Goal: Transaction & Acquisition: Obtain resource

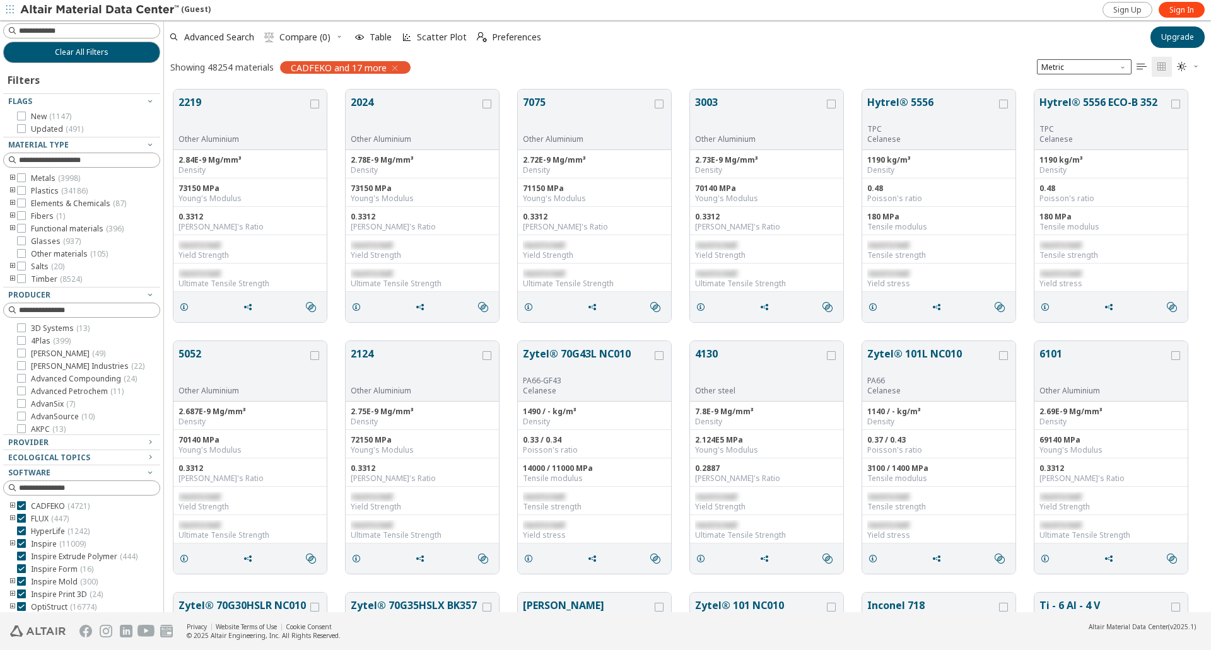
scroll to position [521, 1036]
click at [71, 32] on input at bounding box center [83, 31] width 154 height 14
type input "****"
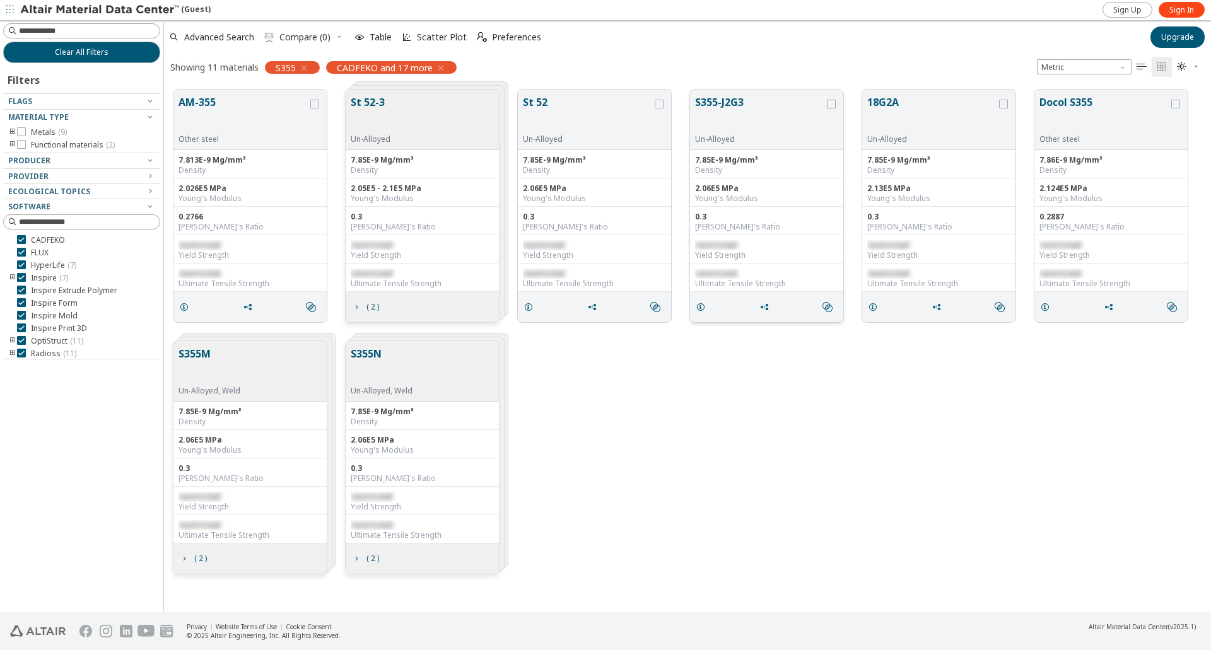
click at [723, 105] on button "S355-J2G3" at bounding box center [759, 115] width 129 height 40
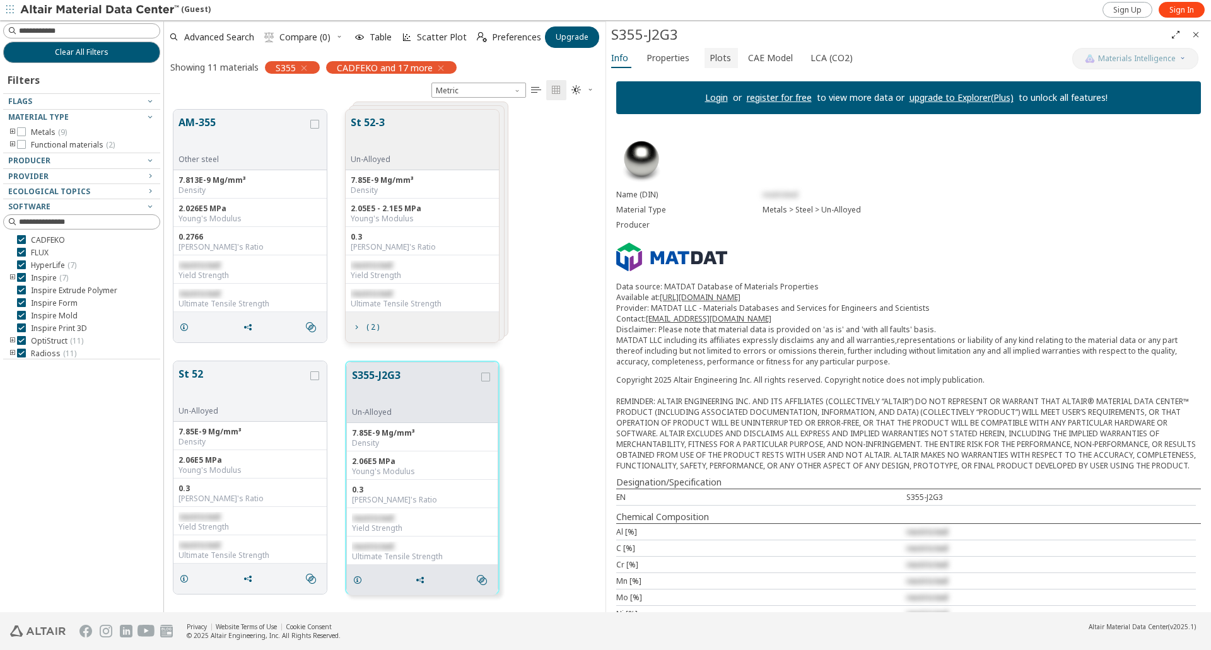
click at [715, 57] on span "Plots" at bounding box center [719, 58] width 21 height 20
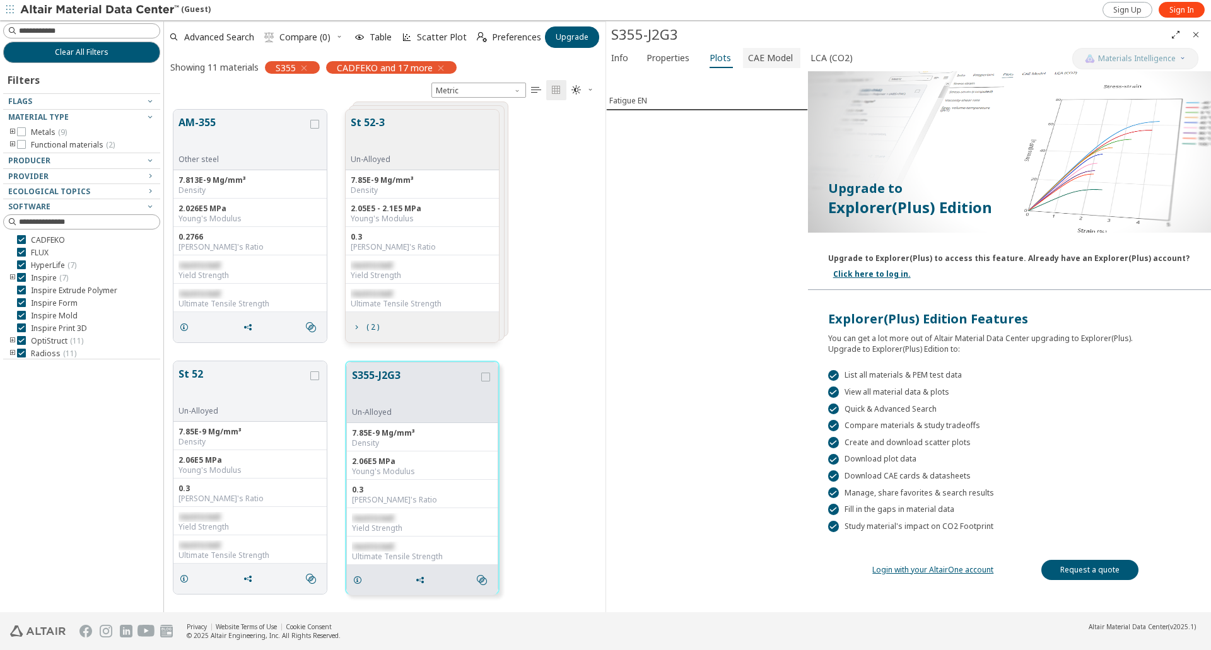
click at [772, 58] on span "CAE Model" at bounding box center [770, 58] width 45 height 20
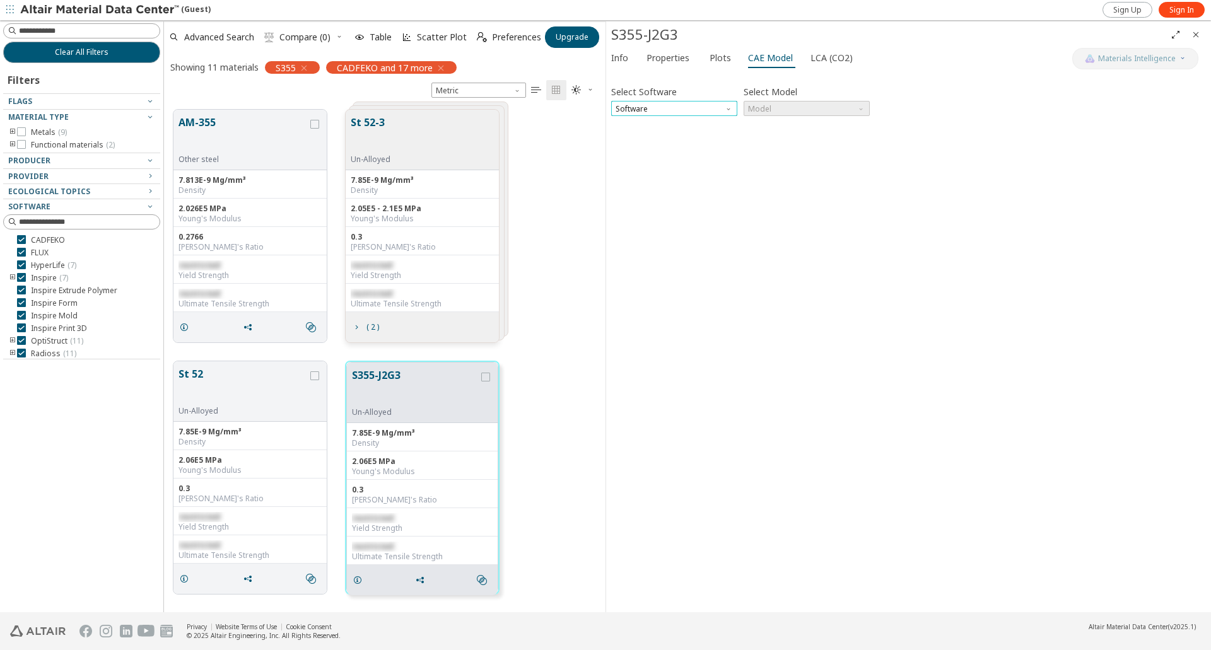
click at [680, 112] on span "Software" at bounding box center [674, 108] width 126 height 15
click at [641, 154] on span "OptiStruct" at bounding box center [635, 154] width 37 height 10
click at [801, 105] on span "Model" at bounding box center [806, 108] width 126 height 15
click at [766, 128] on span "Mat1" at bounding box center [758, 124] width 18 height 10
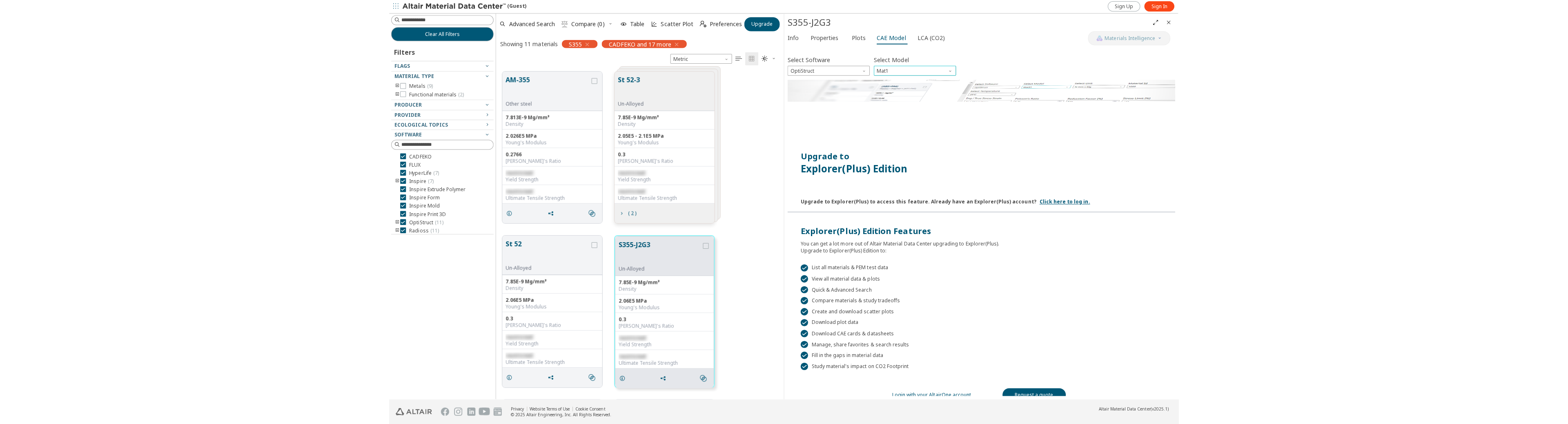
scroll to position [10, 0]
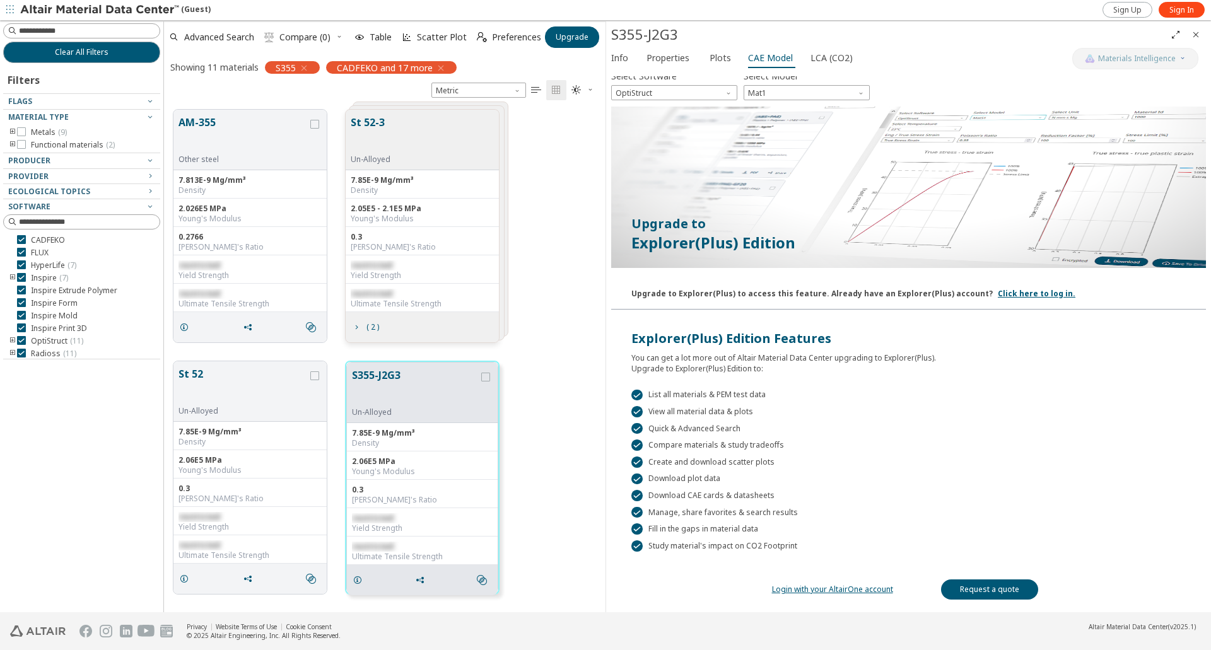
click at [1001, 589] on link "Request a quote" at bounding box center [989, 589] width 97 height 20
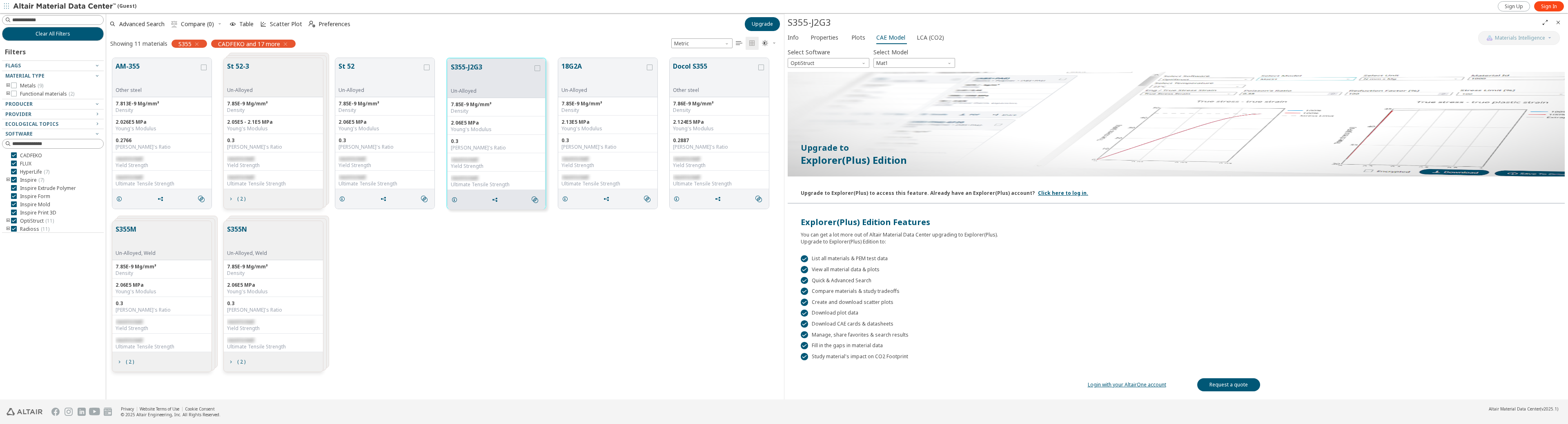
scroll to position [340, 671]
